Goal: Task Accomplishment & Management: Manage account settings

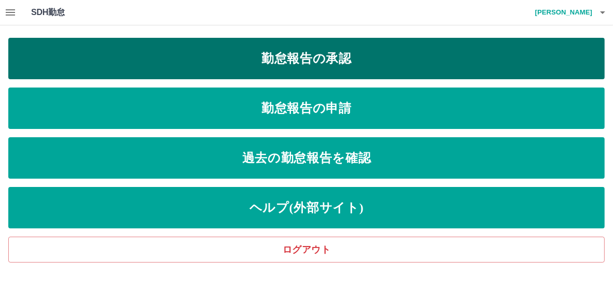
click at [286, 64] on link "勤怠報告の承認" at bounding box center [306, 58] width 596 height 41
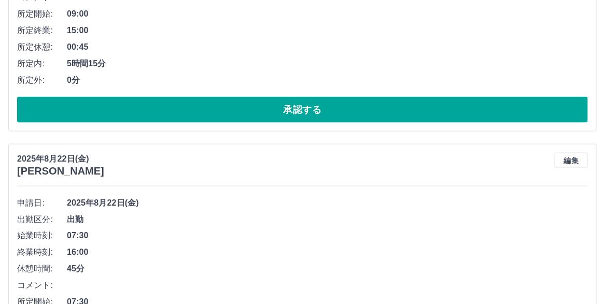
scroll to position [570, 0]
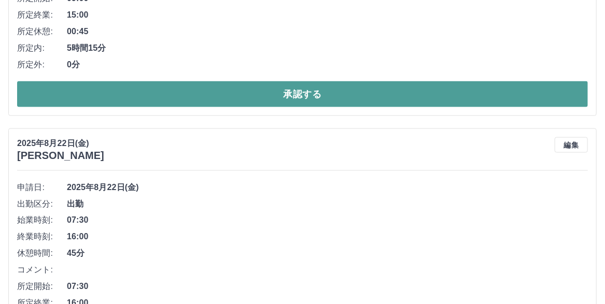
click at [279, 107] on button "承認する" at bounding box center [302, 94] width 571 height 26
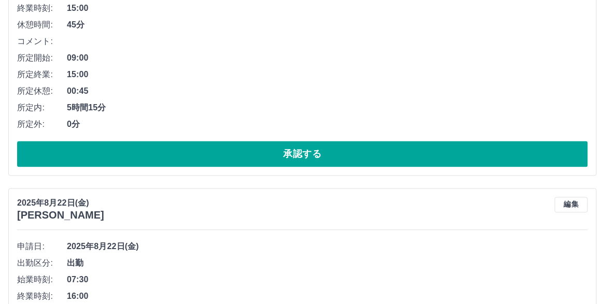
scroll to position [815, 0]
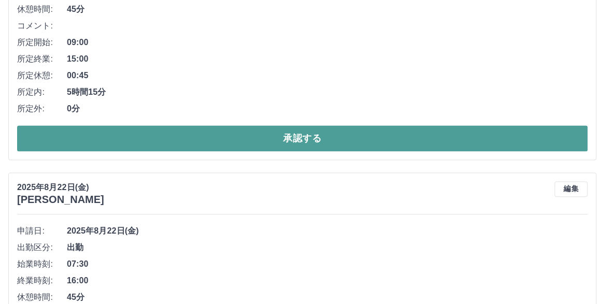
click at [297, 151] on button "承認する" at bounding box center [302, 138] width 571 height 26
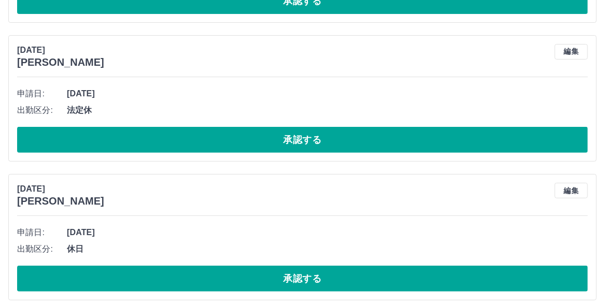
scroll to position [1683, 0]
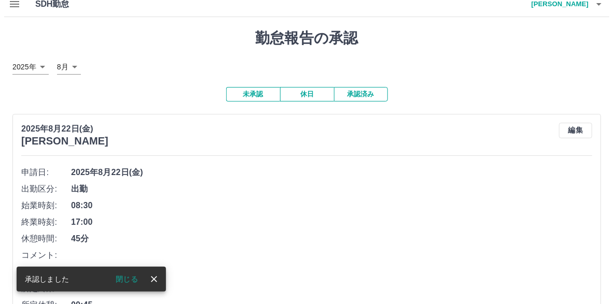
scroll to position [0, 0]
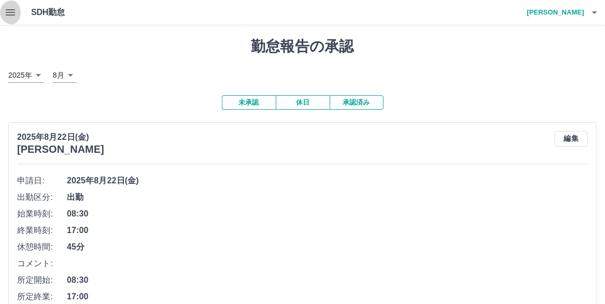
click at [12, 13] on icon "button" at bounding box center [10, 12] width 12 height 12
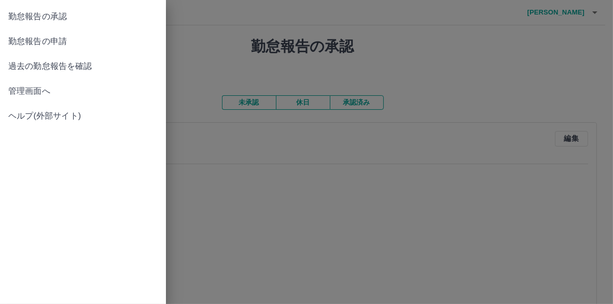
click at [46, 97] on span "管理画面へ" at bounding box center [82, 91] width 149 height 12
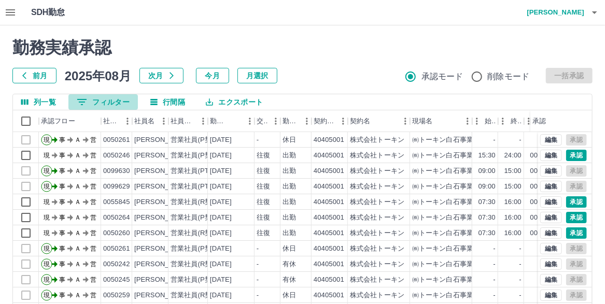
click at [101, 101] on button "0 フィルター" at bounding box center [102, 102] width 69 height 16
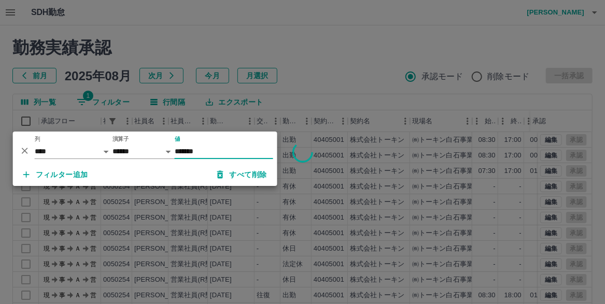
type input "*******"
click at [228, 37] on div at bounding box center [302, 152] width 605 height 304
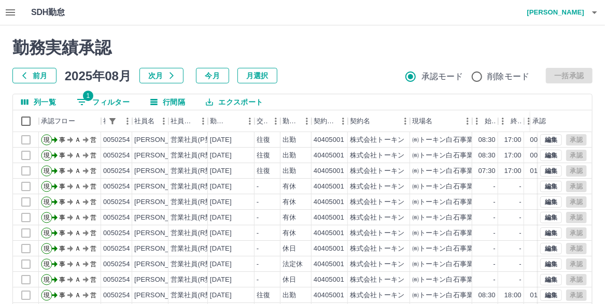
click at [13, 16] on icon "button" at bounding box center [10, 12] width 9 height 6
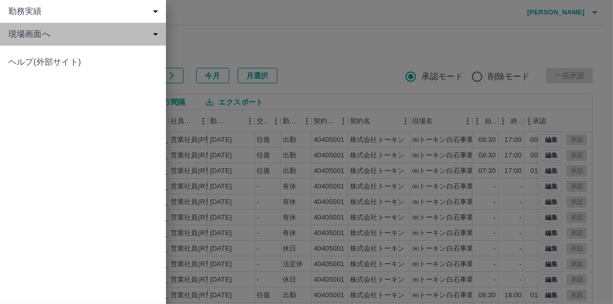
click at [16, 30] on span "現場画面へ" at bounding box center [84, 34] width 153 height 12
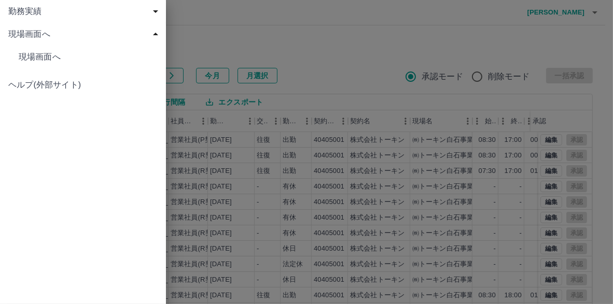
click at [27, 54] on span "現場画面へ" at bounding box center [88, 57] width 139 height 12
